Goal: Transaction & Acquisition: Purchase product/service

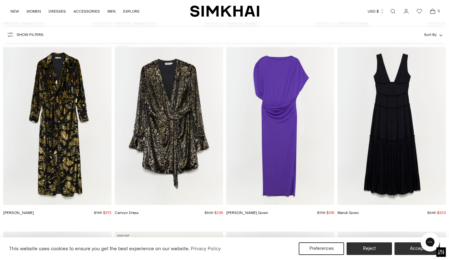
scroll to position [3750, 0]
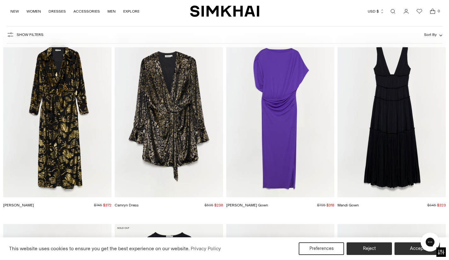
click at [0, 0] on img "Camryn Dress" at bounding box center [0, 0] width 0 height 0
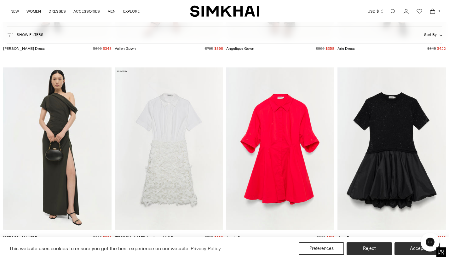
scroll to position [4317, 0]
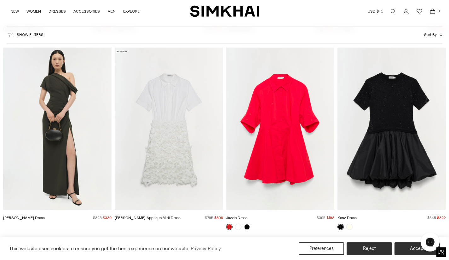
click at [0, 0] on img "Kenz Dress" at bounding box center [0, 0] width 0 height 0
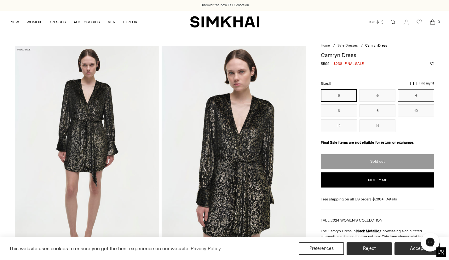
click at [424, 98] on button "4" at bounding box center [416, 95] width 36 height 13
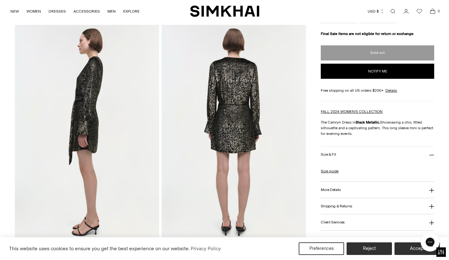
scroll to position [252, 0]
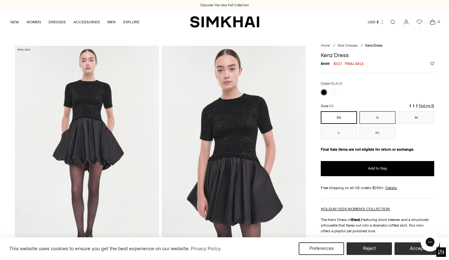
click at [381, 118] on button "S" at bounding box center [378, 117] width 36 height 13
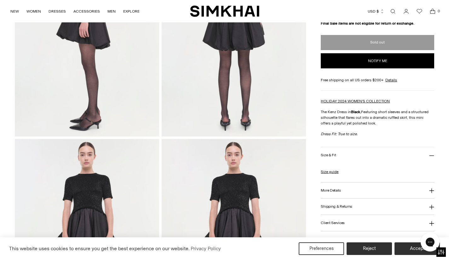
scroll to position [410, 0]
